Goal: Task Accomplishment & Management: Use online tool/utility

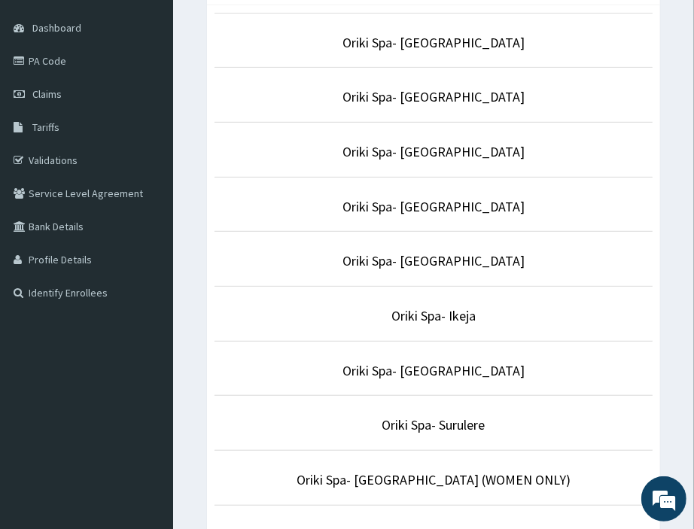
scroll to position [137, 0]
click at [411, 417] on link "Oriki Spa- Surulere" at bounding box center [434, 424] width 103 height 17
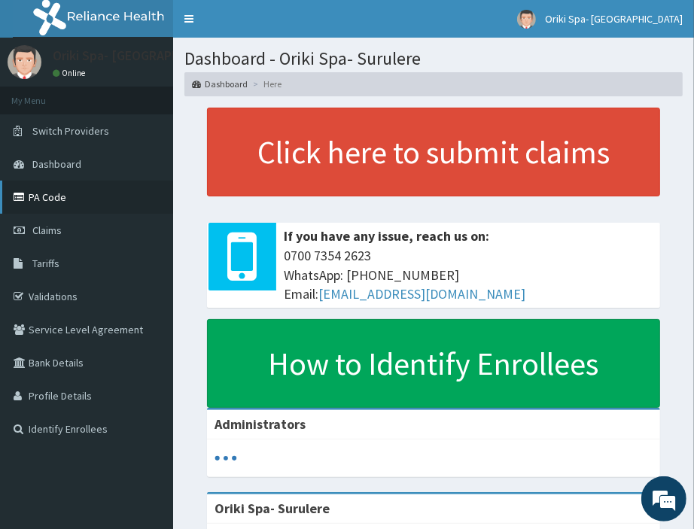
click at [51, 188] on link "PA Code" at bounding box center [86, 197] width 173 height 33
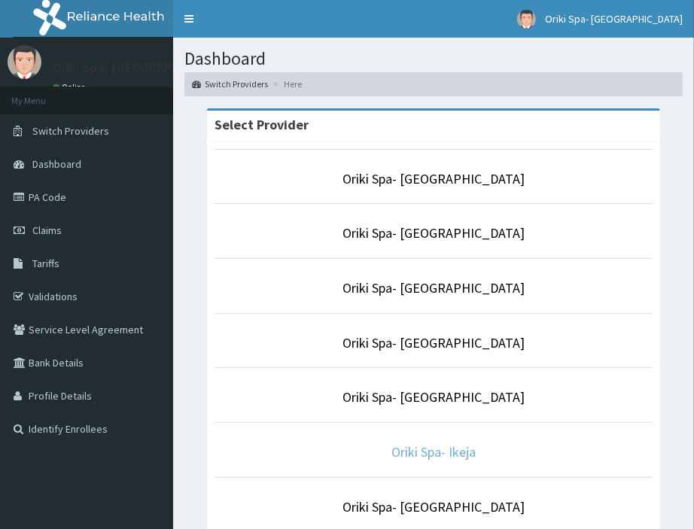
click at [446, 456] on link "Oriki Spa- Ikeja" at bounding box center [434, 452] width 84 height 17
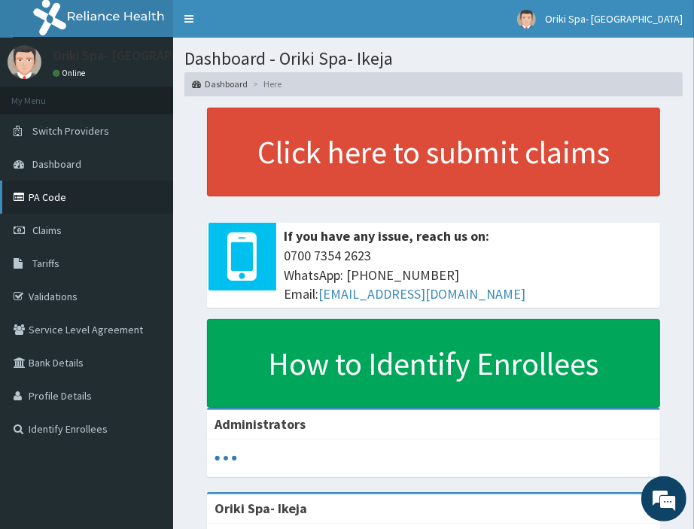
click at [46, 193] on link "PA Code" at bounding box center [86, 197] width 173 height 33
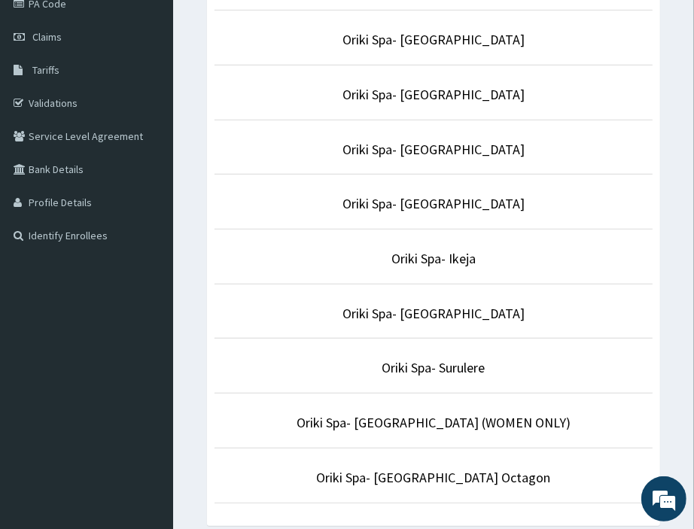
scroll to position [219, 0]
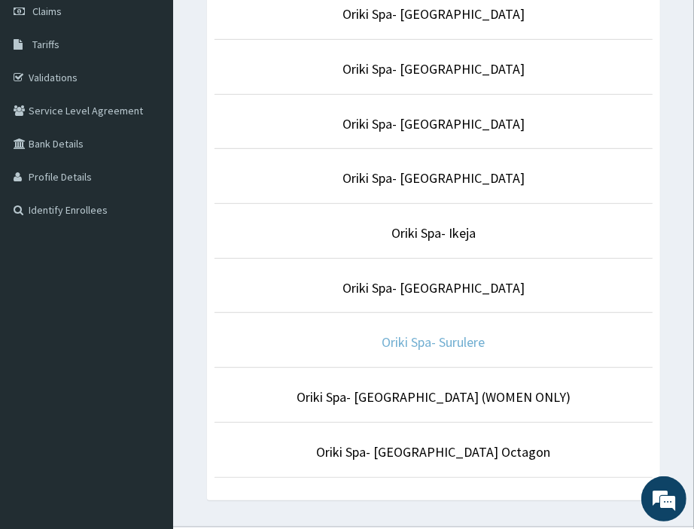
click at [430, 336] on link "Oriki Spa- Surulere" at bounding box center [434, 342] width 103 height 17
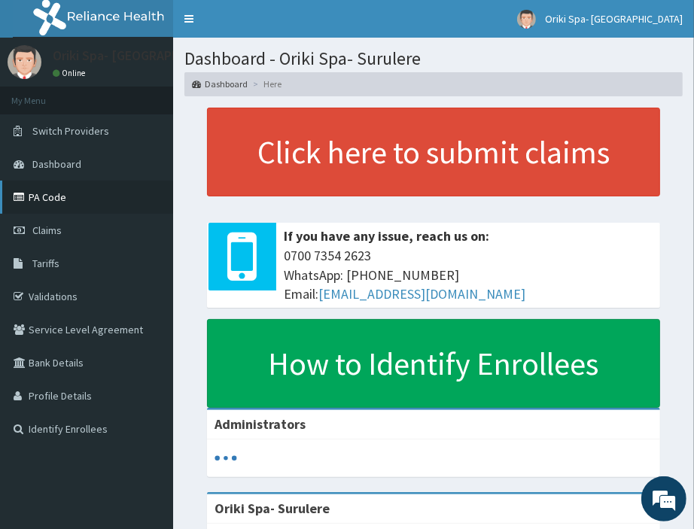
click at [78, 185] on link "PA Code" at bounding box center [86, 197] width 173 height 33
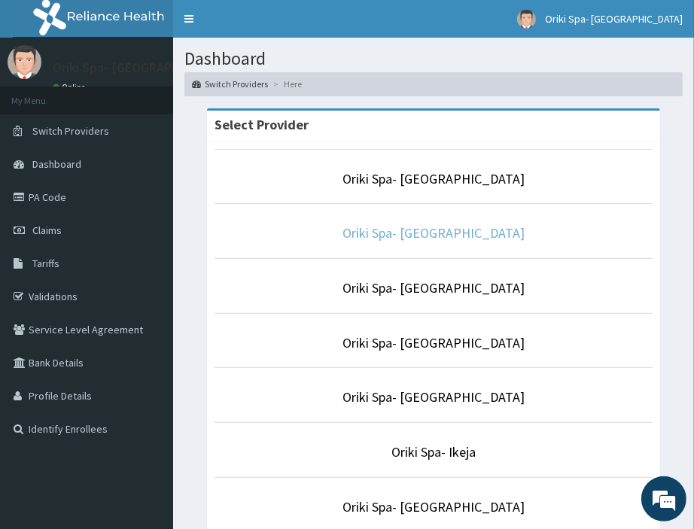
click at [426, 241] on link "Oriki Spa- [GEOGRAPHIC_DATA]" at bounding box center [434, 232] width 182 height 17
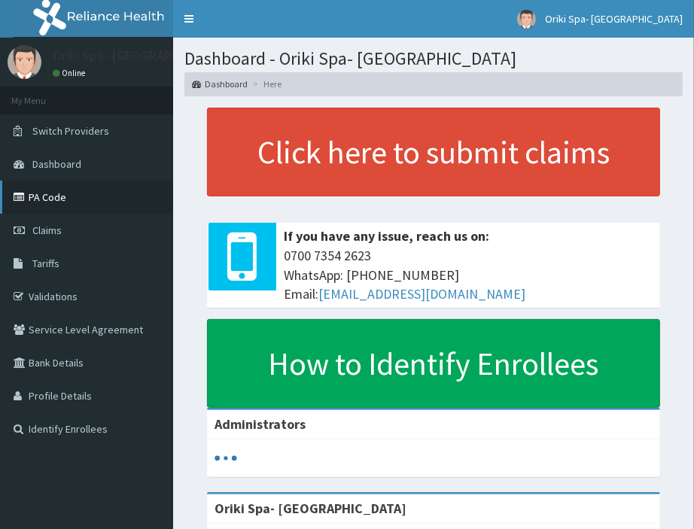
click at [76, 187] on link "PA Code" at bounding box center [86, 197] width 173 height 33
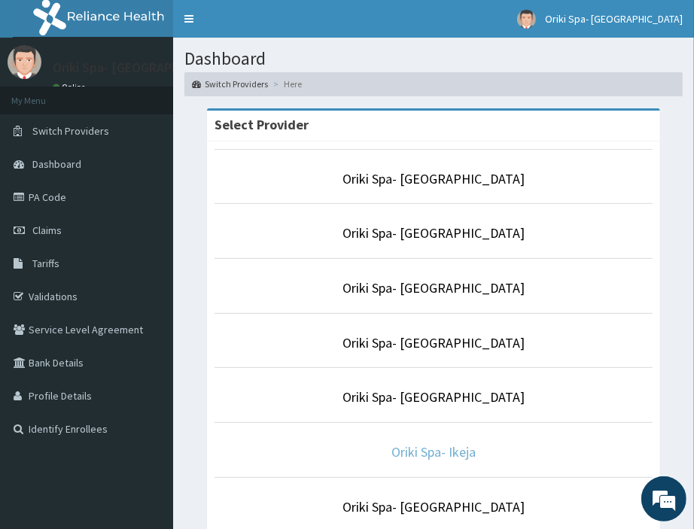
click at [456, 450] on link "Oriki Spa- Ikeja" at bounding box center [434, 452] width 84 height 17
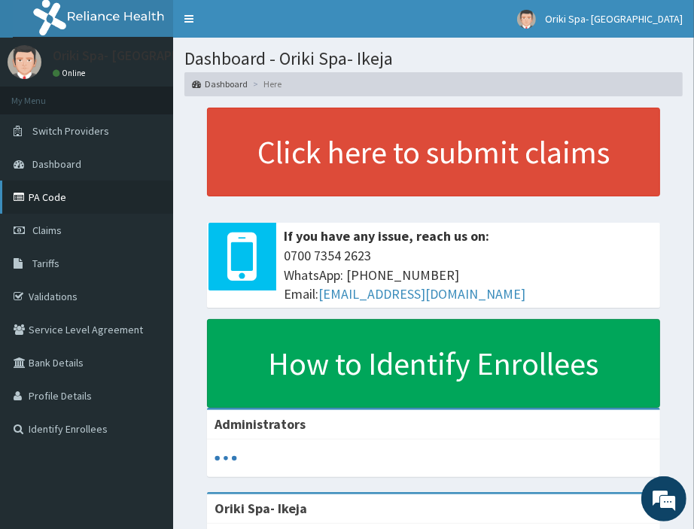
click at [77, 190] on link "PA Code" at bounding box center [86, 197] width 173 height 33
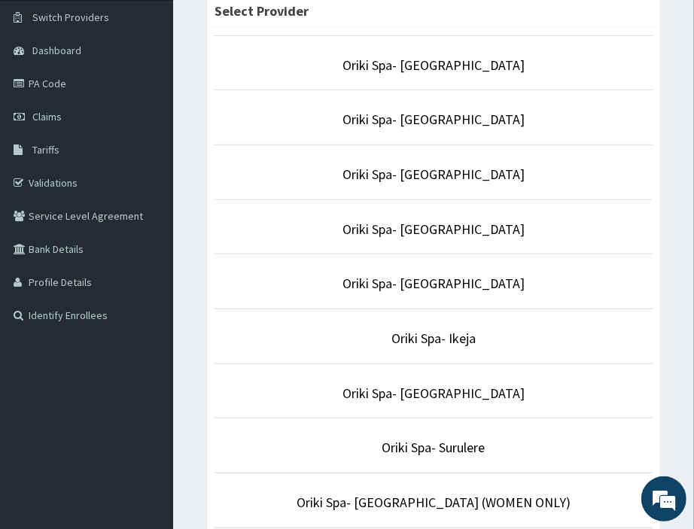
scroll to position [115, 0]
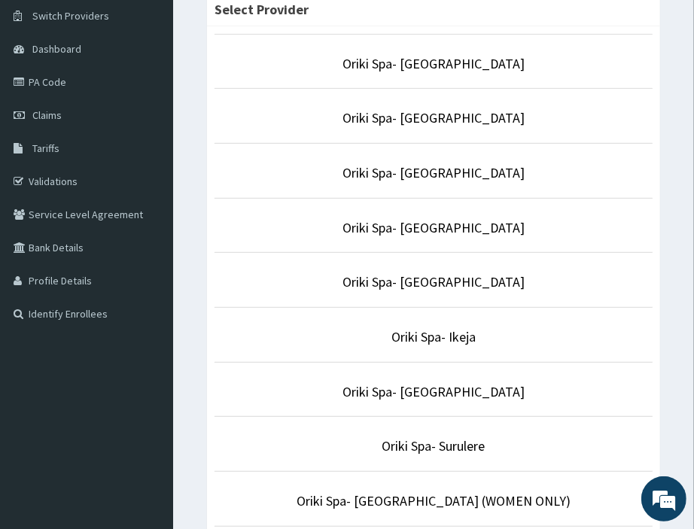
click at [427, 460] on li "Oriki Spa- Surulere" at bounding box center [434, 444] width 438 height 56
click at [416, 453] on link "Oriki Spa- Surulere" at bounding box center [434, 446] width 103 height 17
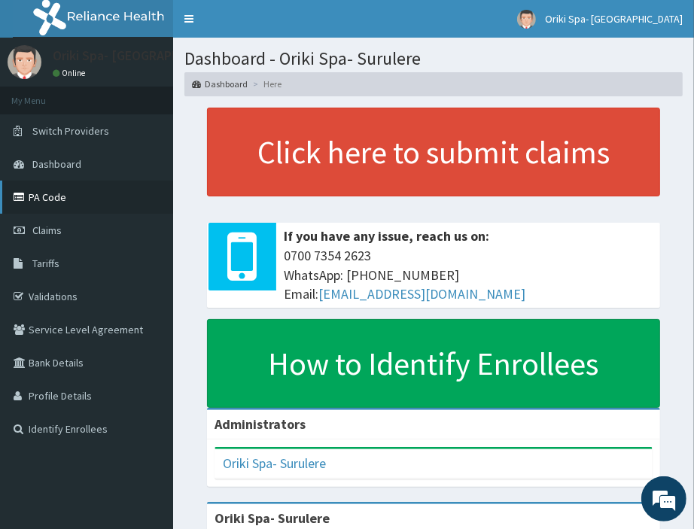
click at [30, 194] on link "PA Code" at bounding box center [86, 197] width 173 height 33
